Goal: Find specific page/section: Find specific page/section

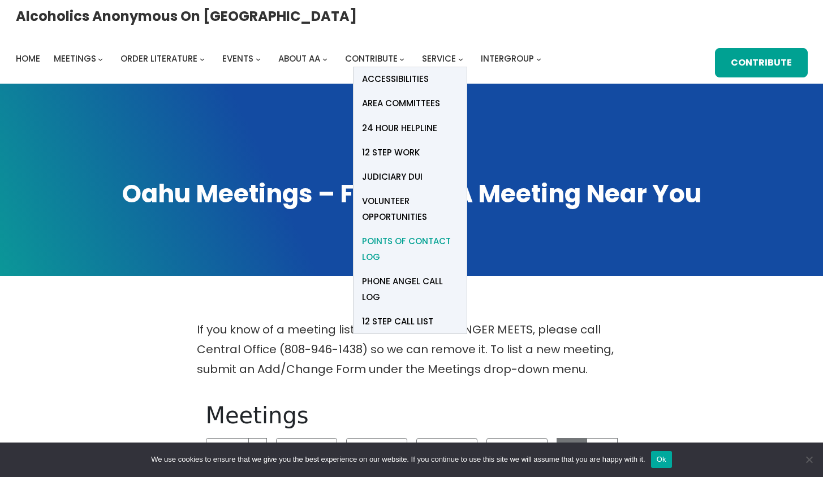
click at [458, 234] on span "Points of Contact Log" at bounding box center [410, 250] width 96 height 32
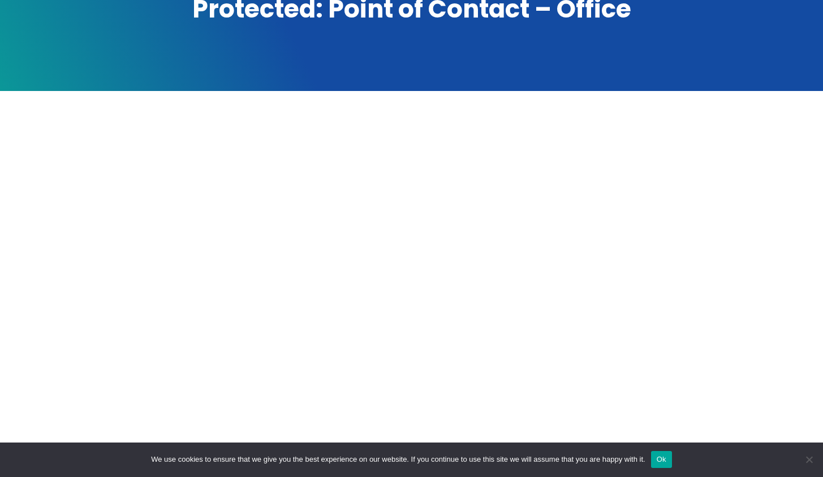
scroll to position [183, 0]
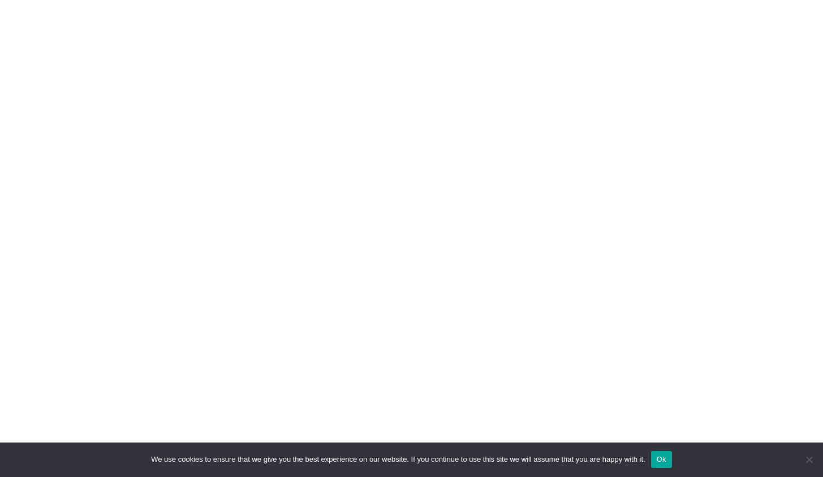
scroll to position [308, 0]
click at [596, 456] on span "We use cookies to ensure that we give you the best experience on our website. I…" at bounding box center [398, 459] width 494 height 11
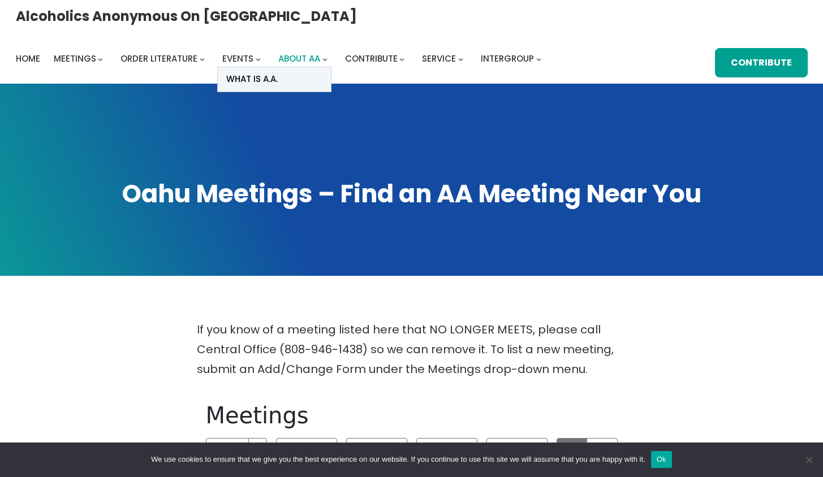
click at [320, 51] on link "About AA" at bounding box center [299, 59] width 42 height 16
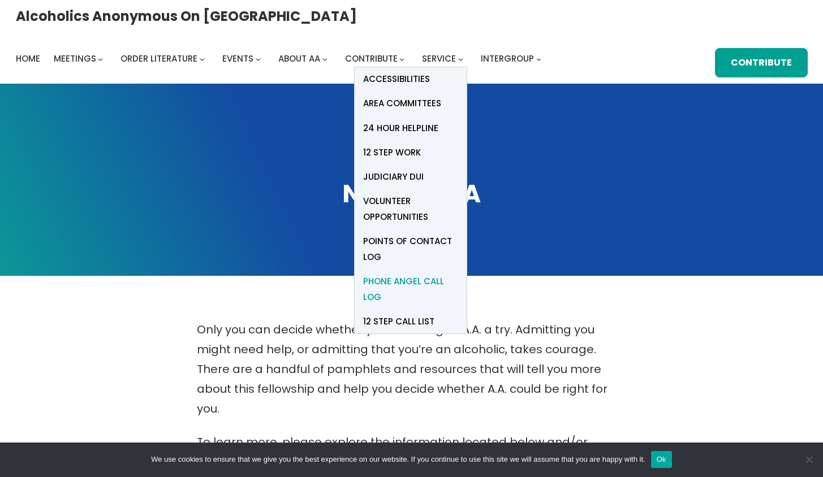
click at [458, 274] on span "Phone Angel Call Log" at bounding box center [410, 290] width 95 height 32
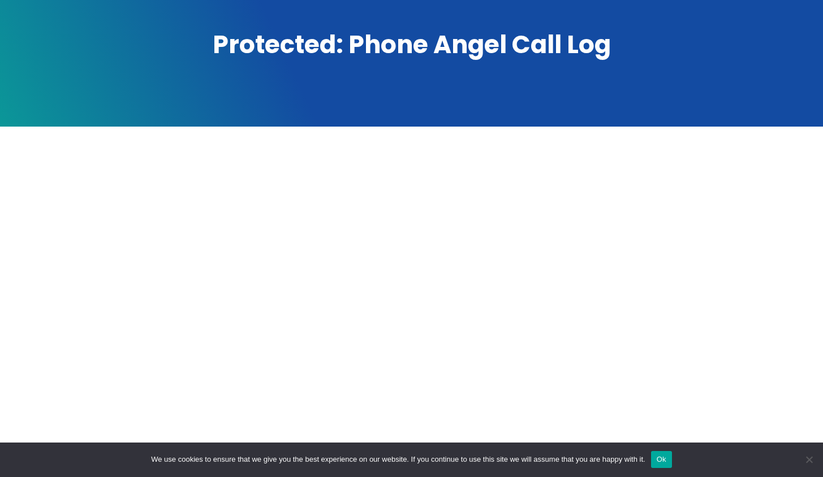
scroll to position [267, 0]
